Goal: Information Seeking & Learning: Learn about a topic

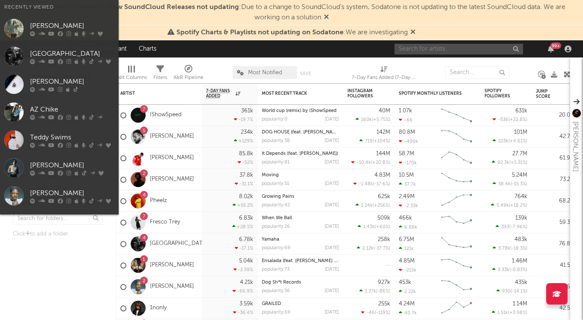
click at [429, 52] on input "text" at bounding box center [459, 49] width 129 height 11
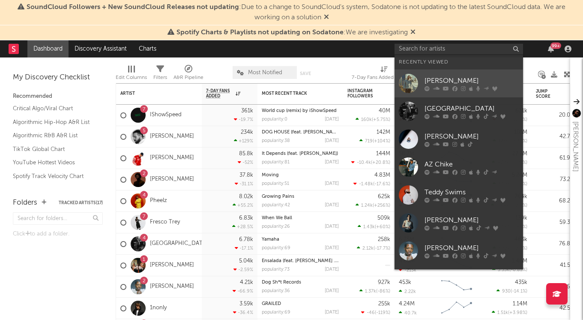
click at [407, 85] on div at bounding box center [408, 83] width 19 height 19
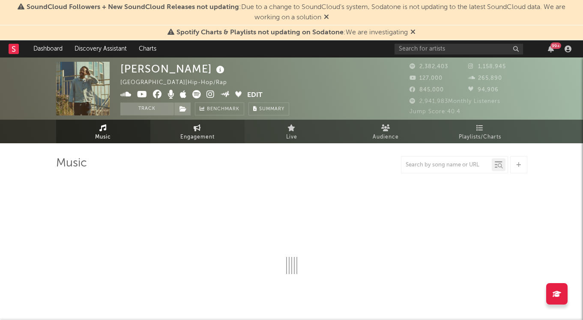
click at [195, 139] on span "Engagement" at bounding box center [197, 137] width 34 height 10
select select "1w"
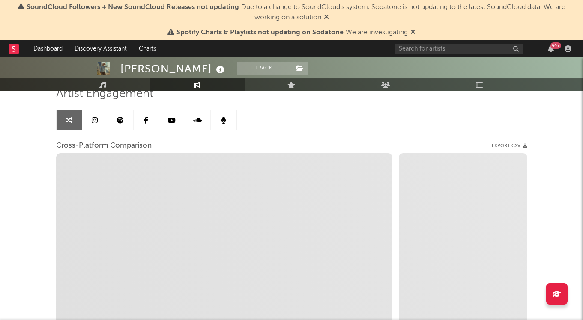
scroll to position [92, 0]
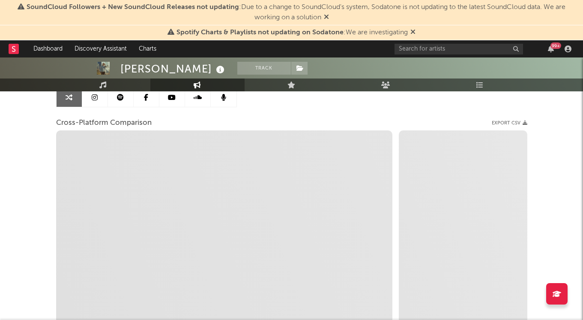
select select "1m"
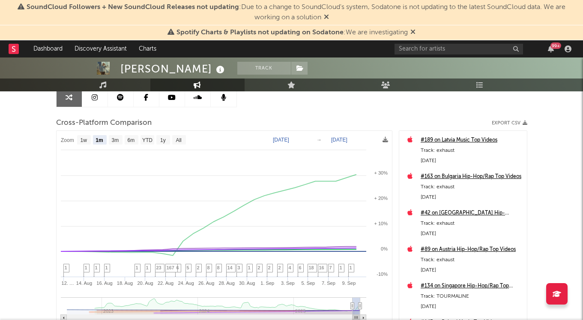
click at [289, 139] on text "Aug 11, 2025" at bounding box center [281, 140] width 16 height 6
click at [304, 141] on input "2025-08-11" at bounding box center [287, 139] width 40 height 9
click at [307, 140] on input "2025-08-11" at bounding box center [287, 139] width 40 height 9
type input "2025-08-21"
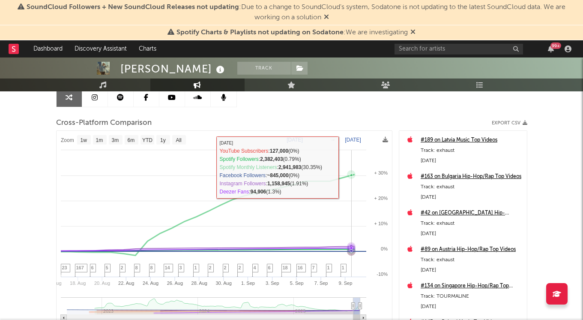
select select "1w"
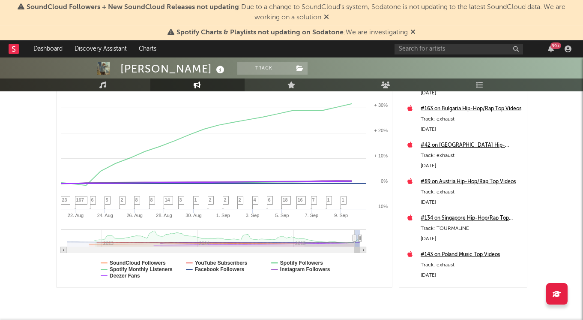
scroll to position [188, 0]
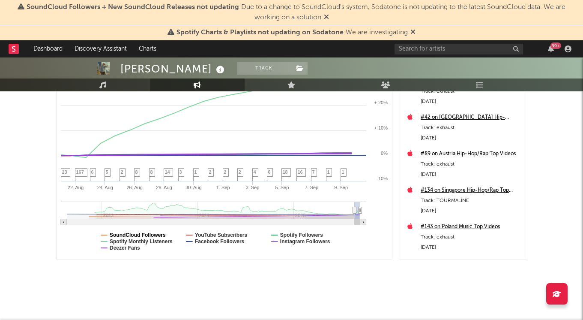
click at [153, 234] on text "SoundCloud Followers" at bounding box center [138, 235] width 56 height 6
select select "1w"
click at [152, 242] on text "Spotify Monthly Listeners" at bounding box center [141, 241] width 63 height 6
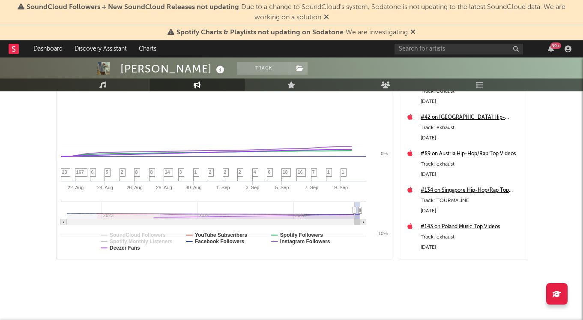
select select "1w"
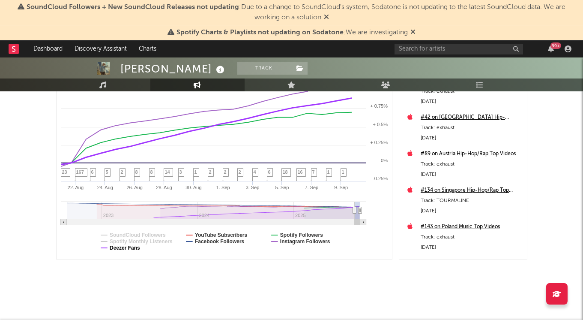
click at [138, 249] on text "Deezer Fans" at bounding box center [125, 248] width 30 height 6
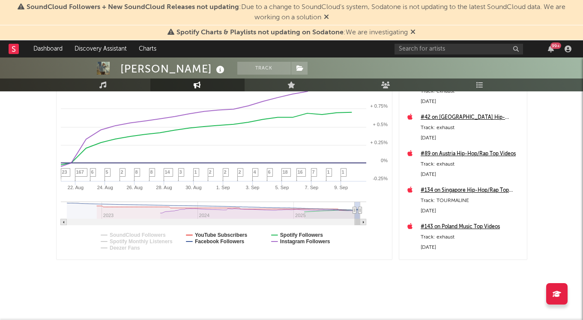
select select "1w"
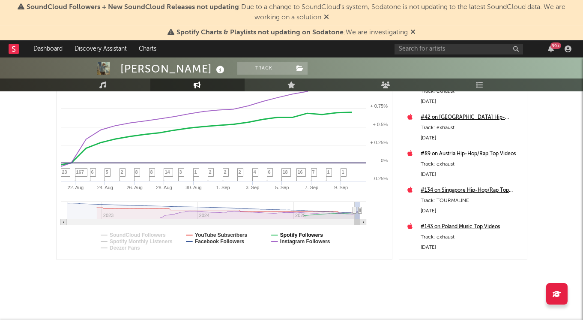
click at [282, 233] on text "Spotify Followers" at bounding box center [301, 235] width 43 height 6
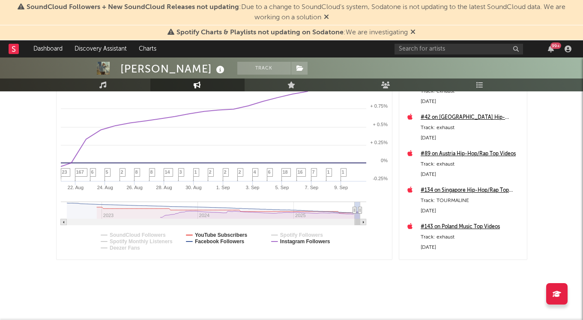
select select "1w"
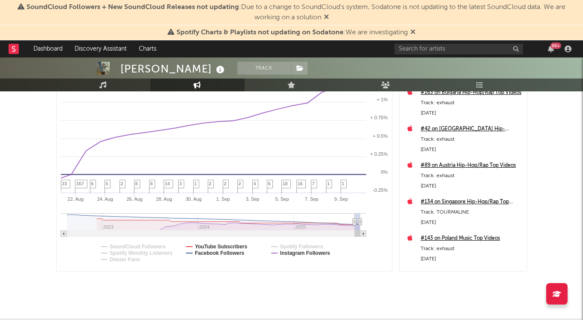
scroll to position [134, 0]
